Goal: Information Seeking & Learning: Learn about a topic

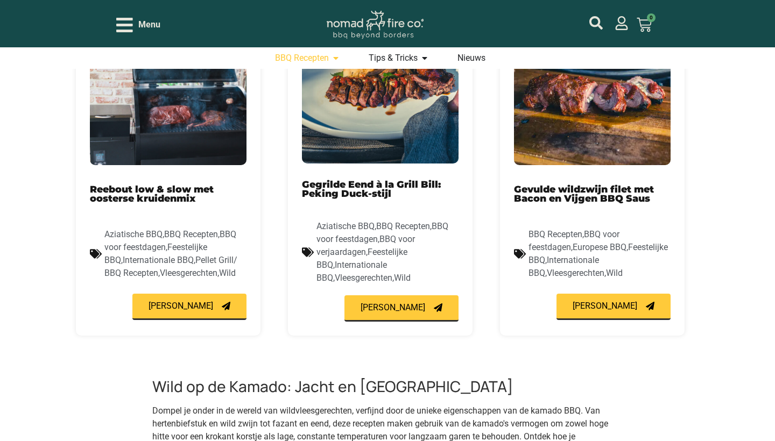
scroll to position [479, 0]
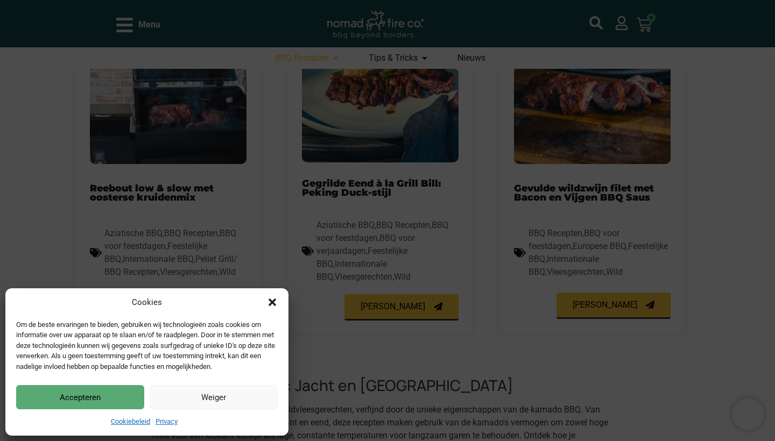
click at [96, 403] on button "Accepteren" at bounding box center [80, 397] width 128 height 24
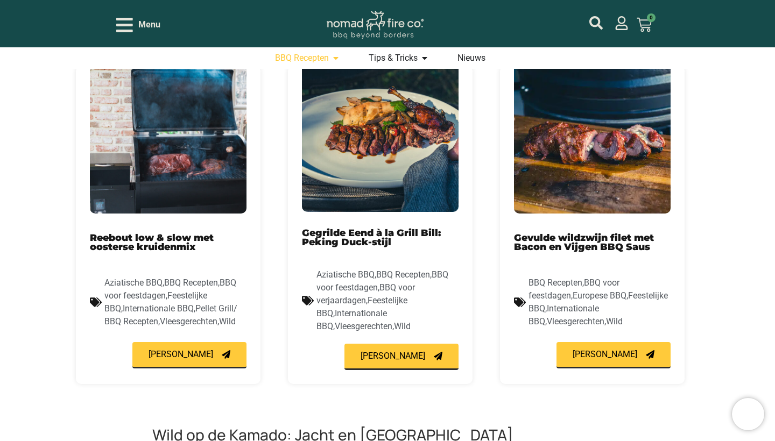
scroll to position [443, 0]
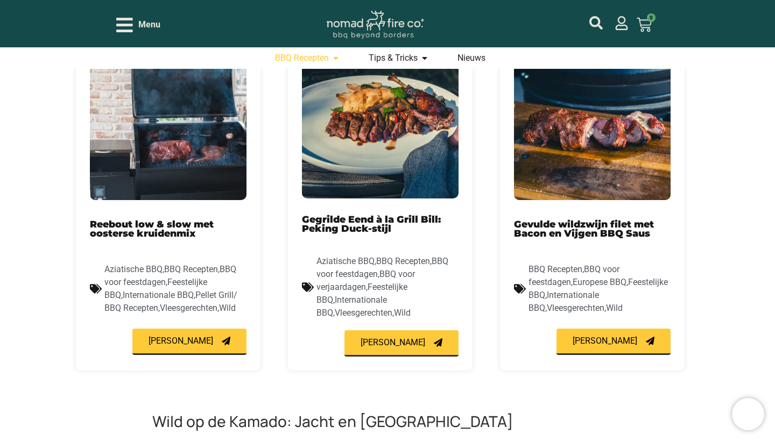
click at [158, 144] on img at bounding box center [168, 119] width 157 height 161
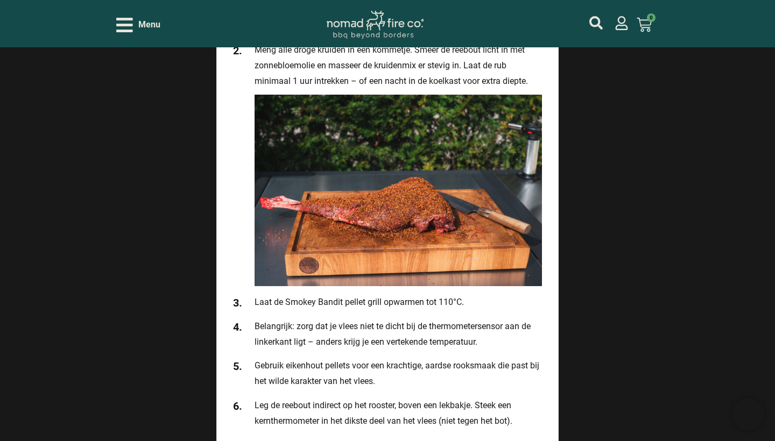
scroll to position [1747, 0]
